Goal: Task Accomplishment & Management: Manage account settings

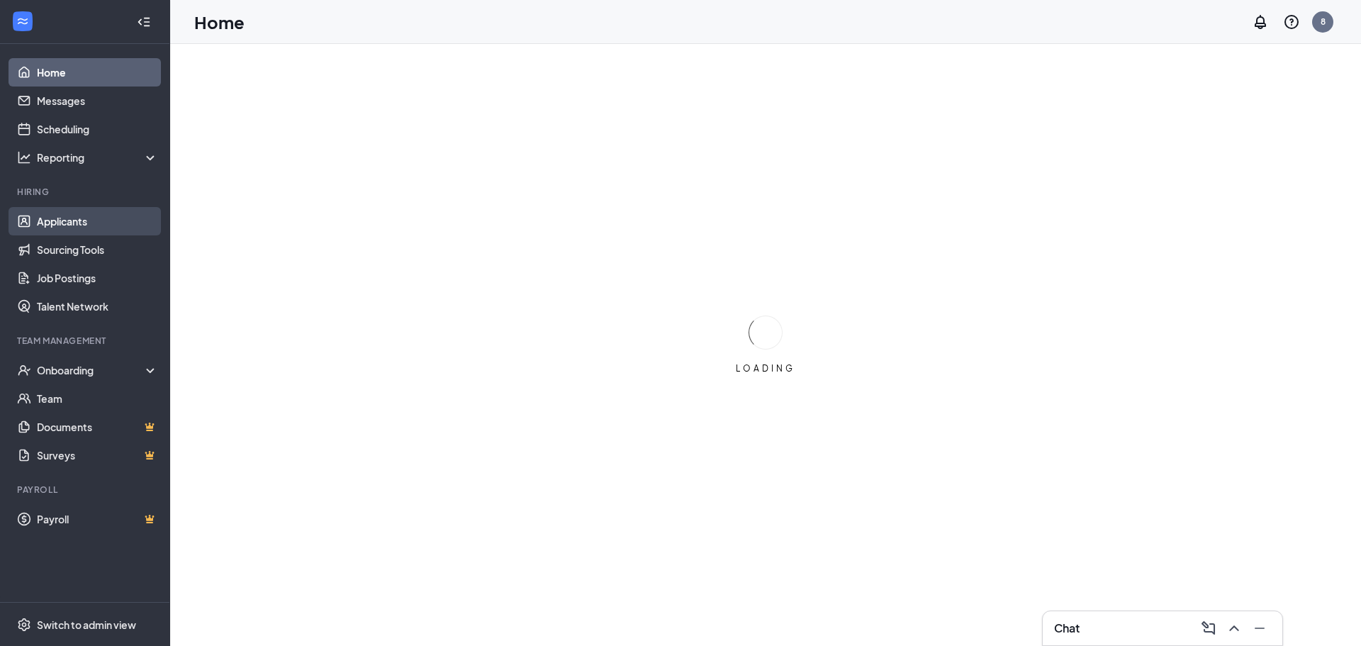
click at [111, 228] on link "Applicants" at bounding box center [97, 221] width 121 height 28
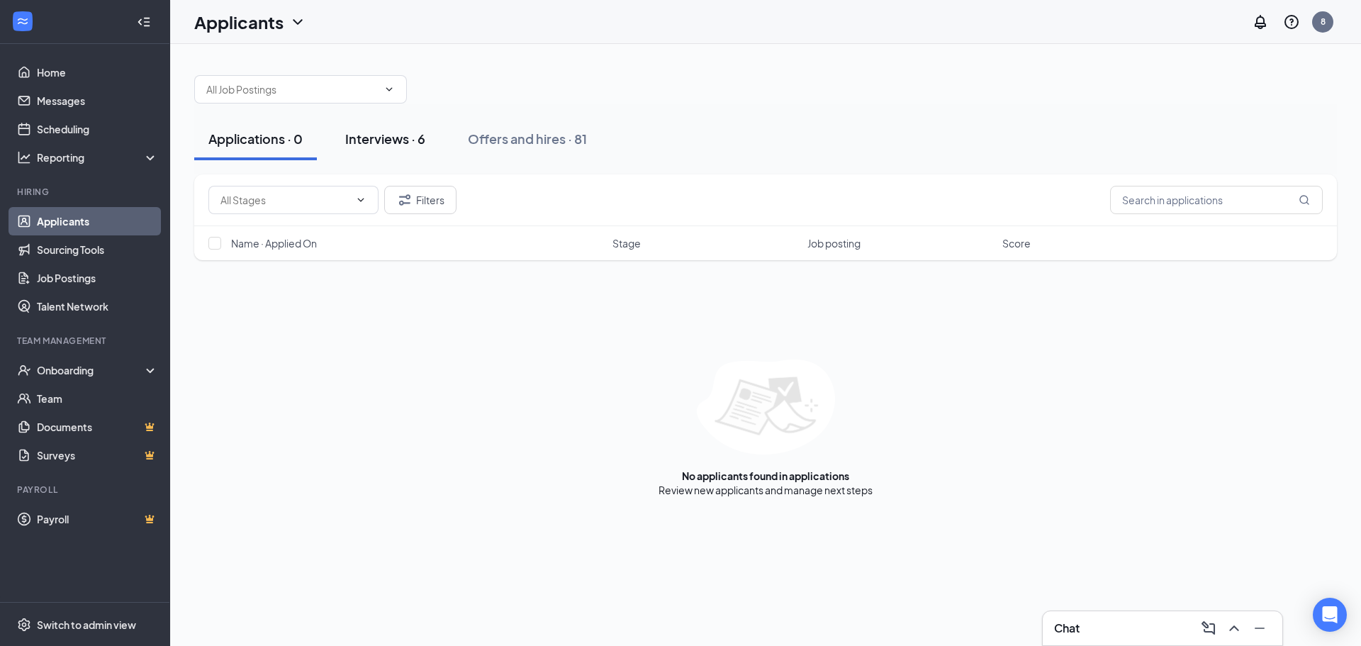
click at [379, 142] on div "Interviews · 6" at bounding box center [385, 139] width 80 height 18
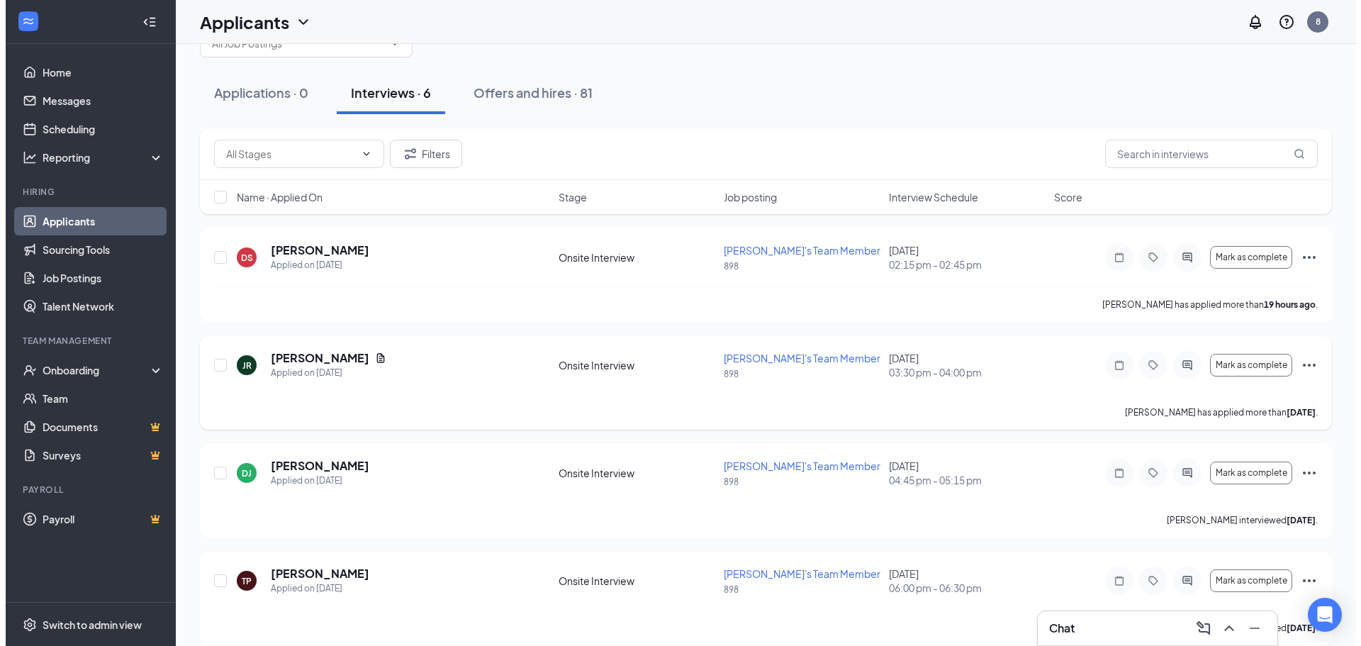
scroll to position [71, 0]
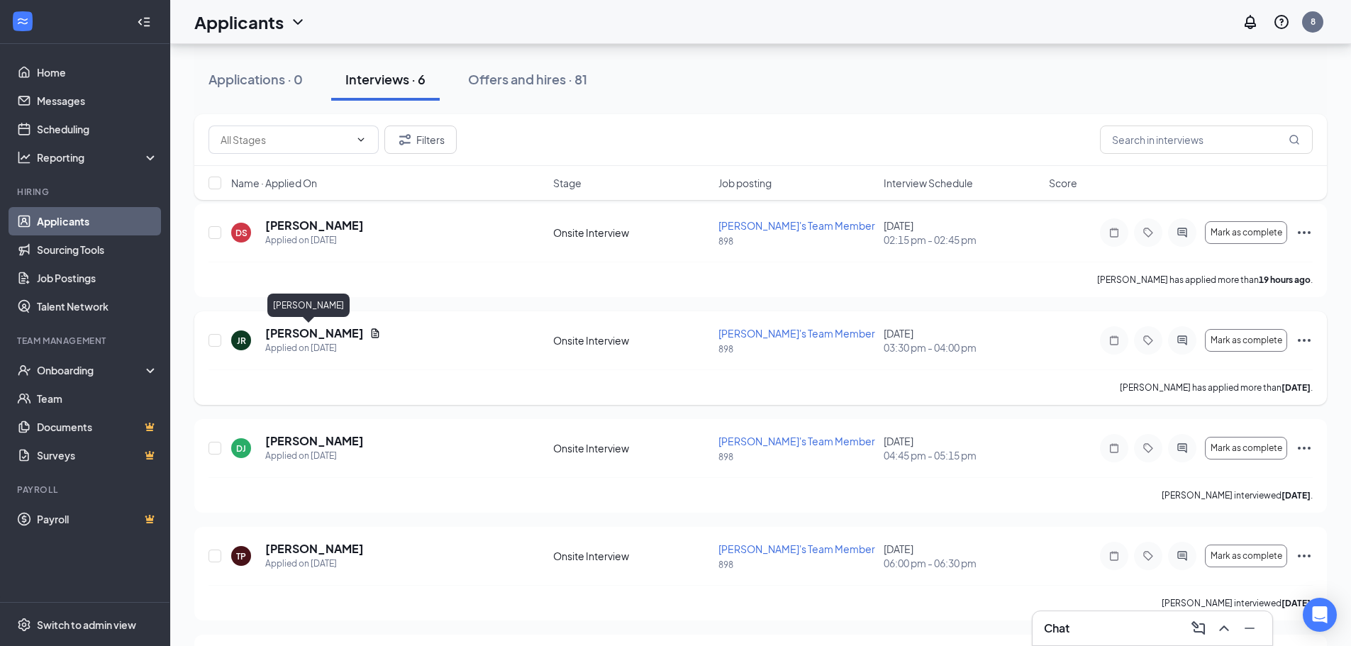
click at [296, 332] on h5 "[PERSON_NAME]" at bounding box center [314, 333] width 99 height 16
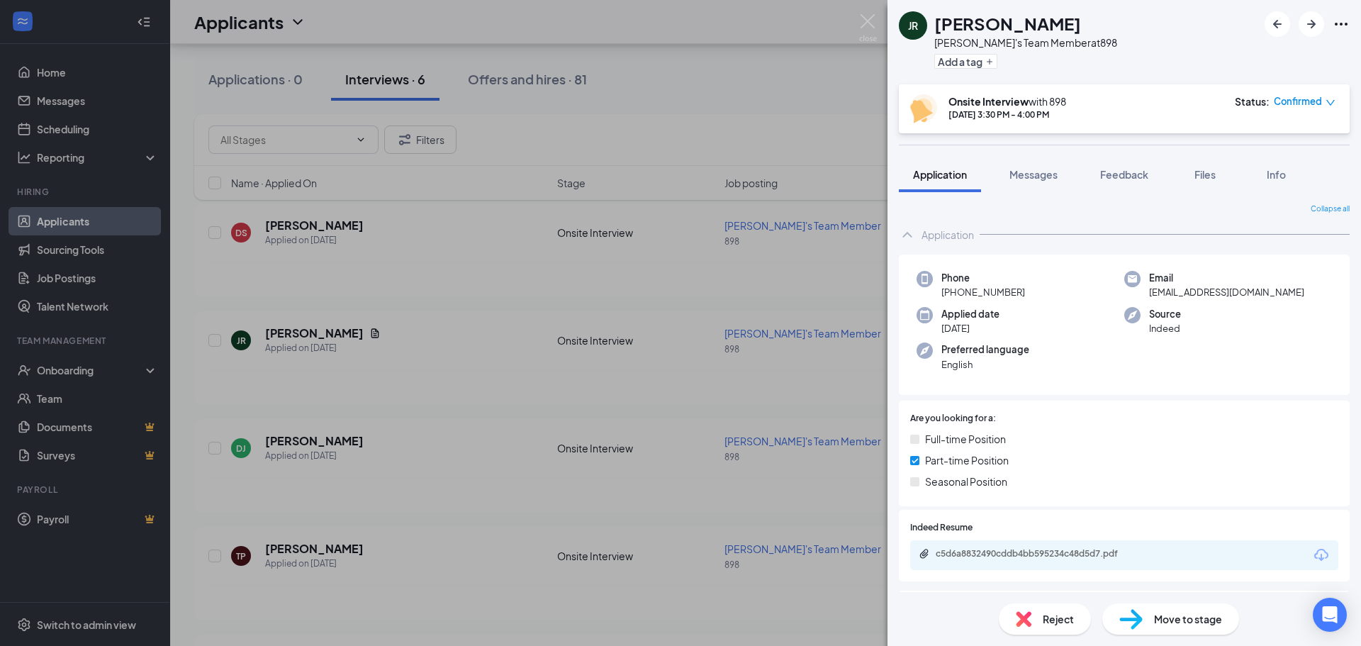
click at [1065, 621] on span "Reject" at bounding box center [1058, 619] width 31 height 16
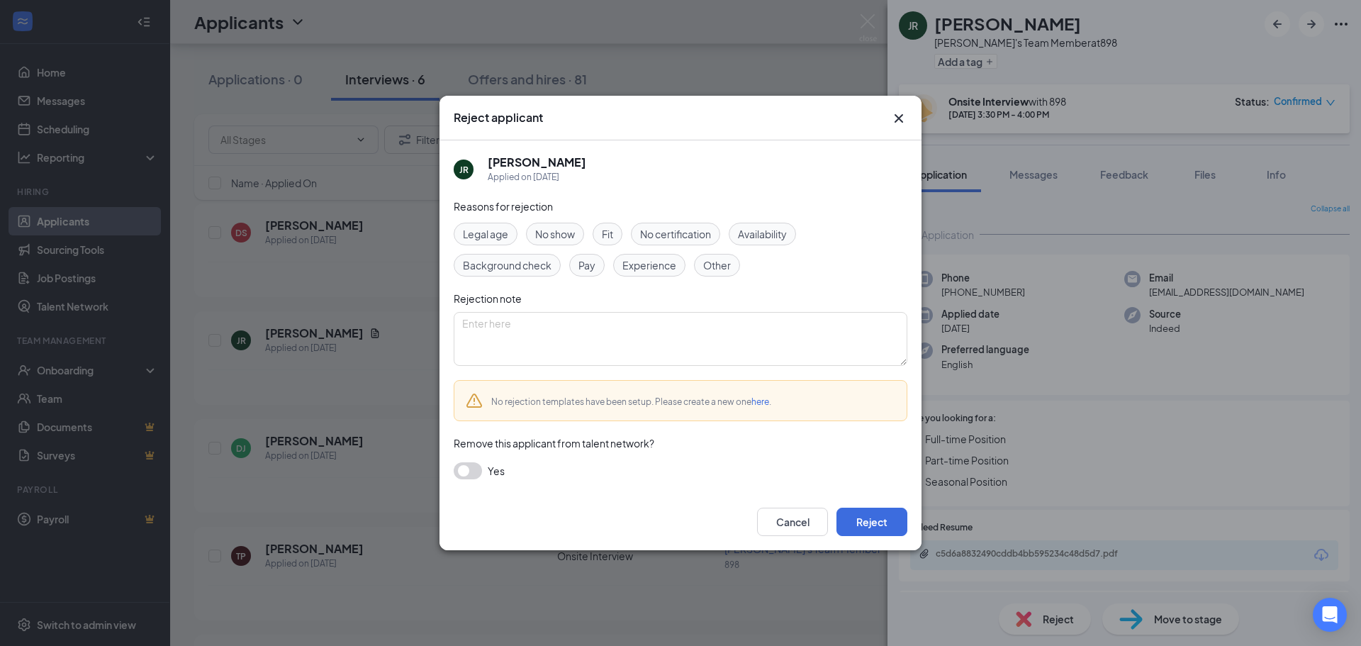
click at [747, 248] on div "Legal age No show Fit No certification Availability Background check Pay Experi…" at bounding box center [681, 250] width 454 height 54
click at [773, 224] on div "Availability" at bounding box center [762, 234] width 67 height 23
click at [886, 529] on button "Reject" at bounding box center [872, 522] width 71 height 28
